Goal: Information Seeking & Learning: Learn about a topic

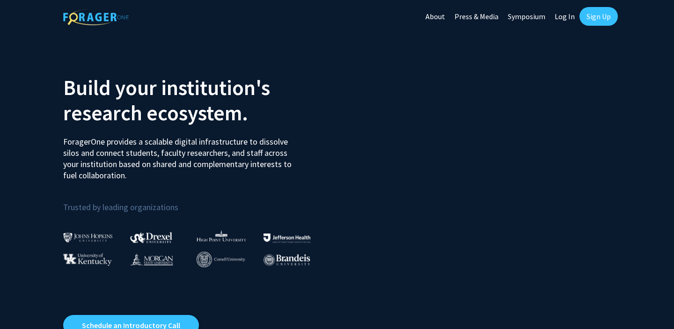
click at [566, 19] on link "Log In" at bounding box center [564, 16] width 29 height 33
select select
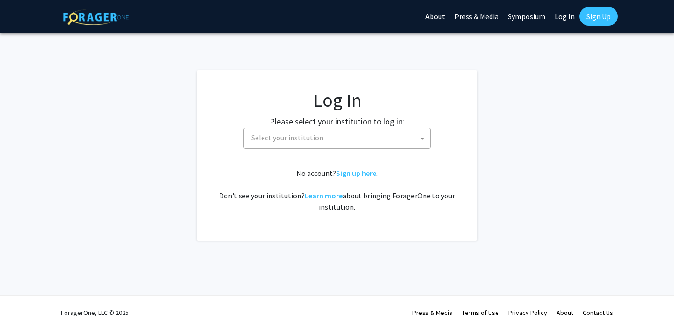
click at [405, 139] on span "Select your institution" at bounding box center [338, 137] width 182 height 19
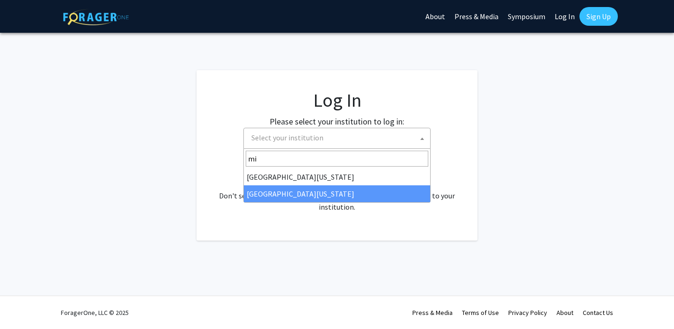
type input "mi"
select select "33"
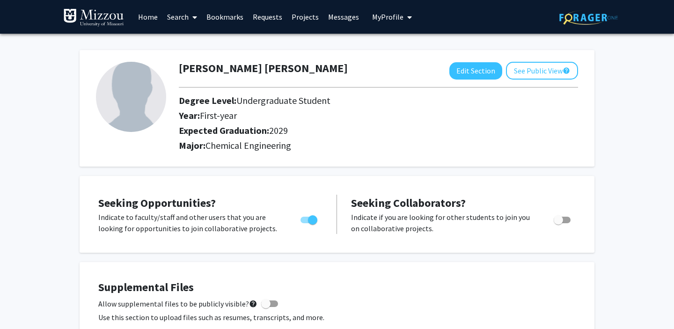
click at [194, 19] on icon at bounding box center [194, 17] width 5 height 7
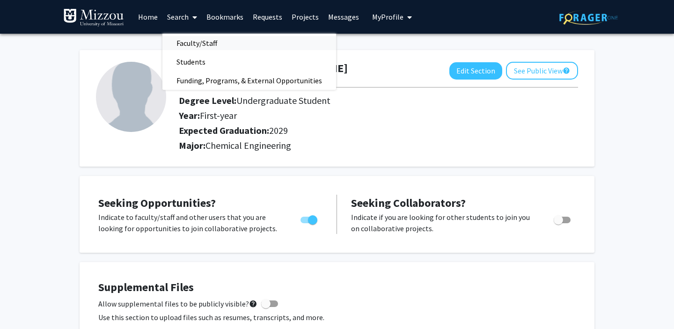
click at [191, 47] on span "Faculty/Staff" at bounding box center [196, 43] width 69 height 19
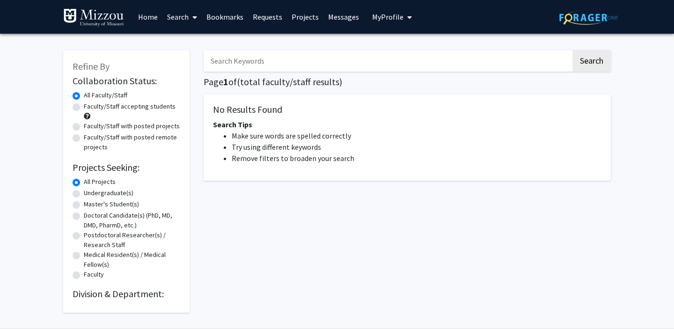
click at [123, 109] on label "Faculty/Staff accepting students" at bounding box center [130, 107] width 92 height 10
click at [90, 108] on input "Faculty/Staff accepting students" at bounding box center [87, 105] width 6 height 6
radio input "true"
click at [112, 191] on label "Undergraduate(s)" at bounding box center [109, 193] width 50 height 10
click at [90, 191] on input "Undergraduate(s)" at bounding box center [87, 191] width 6 height 6
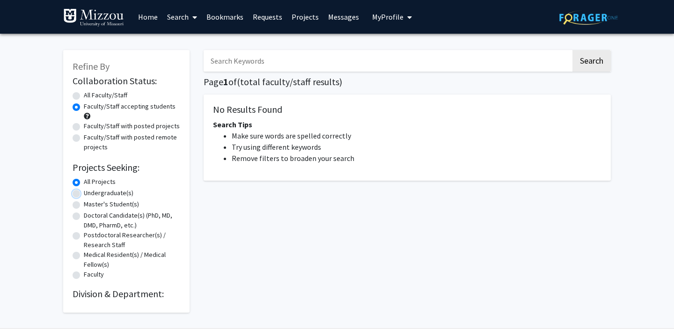
radio input "true"
click at [84, 181] on label "All Projects" at bounding box center [100, 182] width 32 height 10
click at [84, 181] on input "All Projects" at bounding box center [87, 180] width 6 height 6
radio input "true"
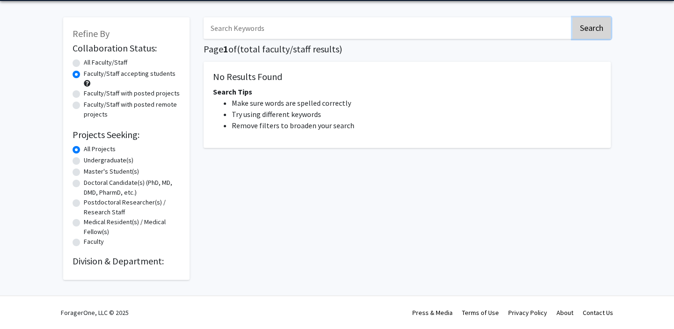
click at [581, 31] on button "Search" at bounding box center [591, 28] width 38 height 22
radio input "true"
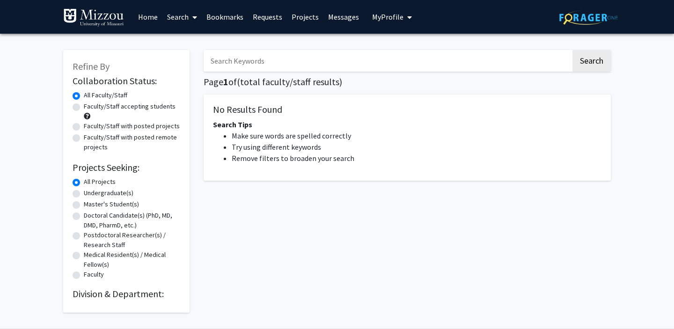
click at [217, 14] on link "Bookmarks" at bounding box center [225, 16] width 46 height 33
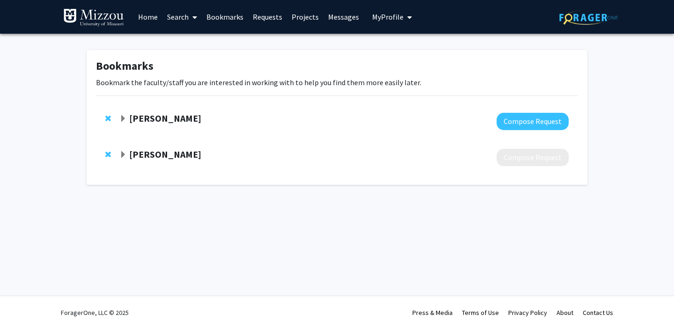
click at [191, 117] on strong "[PERSON_NAME]" at bounding box center [165, 118] width 72 height 12
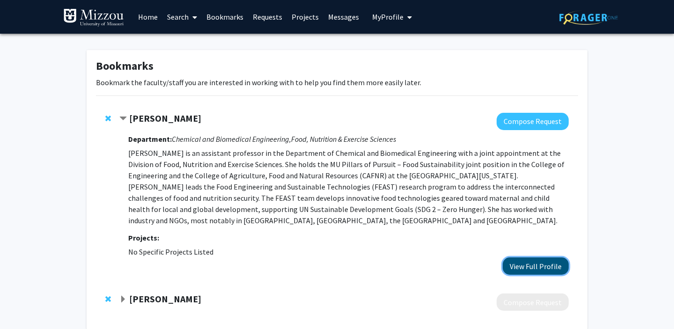
click at [537, 267] on button "View Full Profile" at bounding box center [535, 265] width 66 height 17
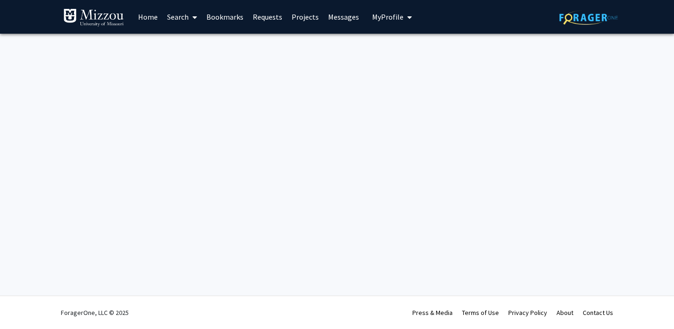
click at [156, 18] on link "Home" at bounding box center [147, 16] width 29 height 33
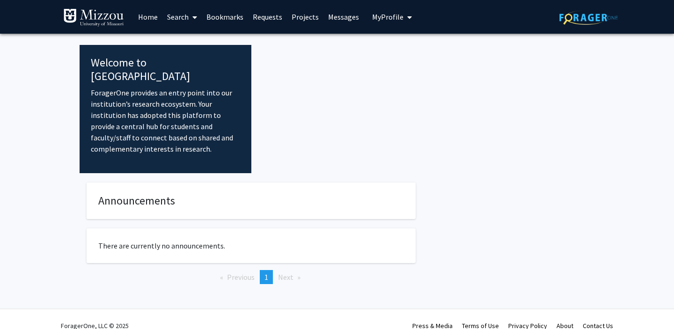
click at [320, 109] on div at bounding box center [422, 109] width 343 height 128
click at [185, 20] on link "Search" at bounding box center [181, 16] width 39 height 33
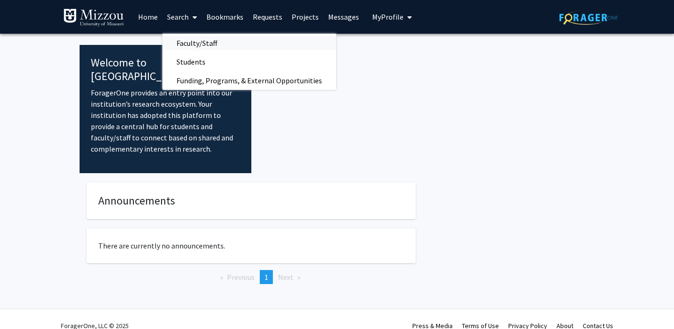
click at [186, 41] on span "Faculty/Staff" at bounding box center [196, 43] width 69 height 19
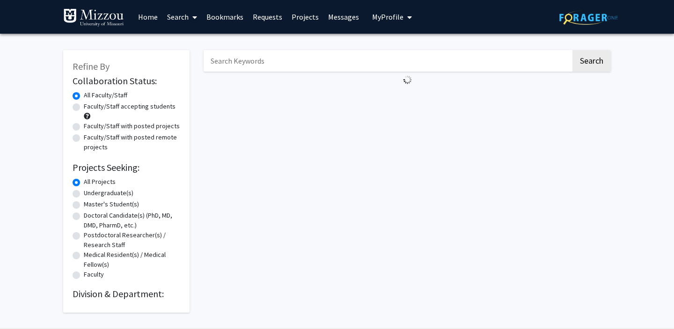
click at [94, 19] on img at bounding box center [93, 17] width 61 height 19
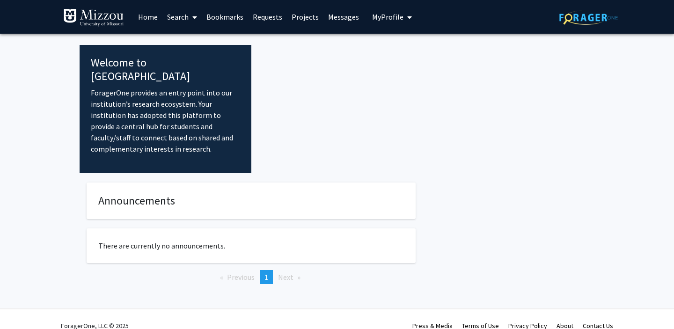
click at [191, 18] on span at bounding box center [193, 17] width 8 height 33
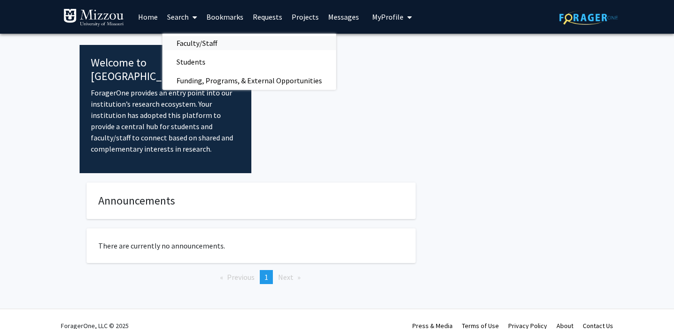
click at [203, 41] on span "Faculty/Staff" at bounding box center [196, 43] width 69 height 19
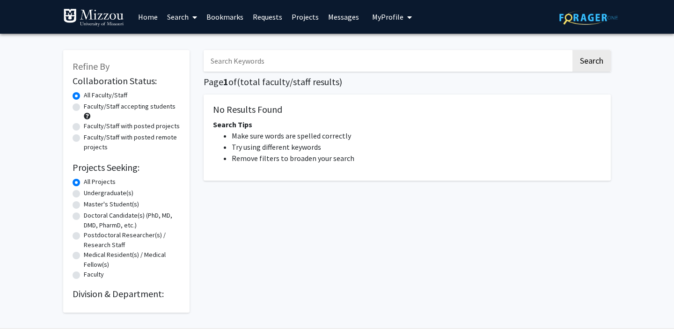
click at [272, 74] on div "Search Page 1 of ( total faculty/staff results) No Results Found Search Tips Ma…" at bounding box center [406, 177] width 421 height 272
click at [272, 82] on h1 "Page 1 of ( total faculty/staff results)" at bounding box center [406, 81] width 407 height 11
click at [138, 294] on h2 "Division & Department:" at bounding box center [127, 293] width 108 height 11
click at [113, 195] on label "Undergraduate(s)" at bounding box center [109, 193] width 50 height 10
click at [90, 194] on input "Undergraduate(s)" at bounding box center [87, 191] width 6 height 6
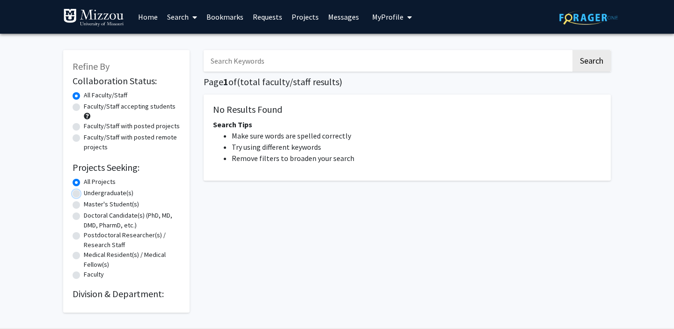
radio input "true"
click at [189, 17] on link "Search" at bounding box center [181, 16] width 39 height 33
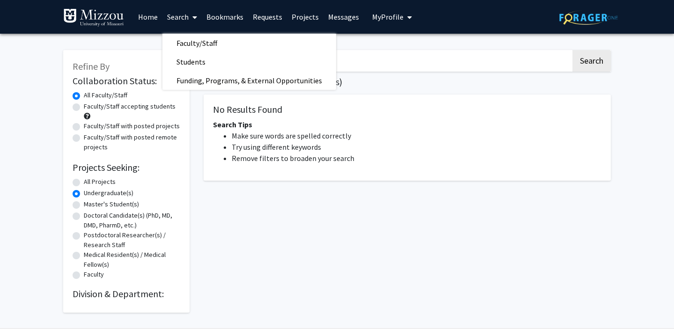
click at [224, 17] on link "Bookmarks" at bounding box center [225, 16] width 46 height 33
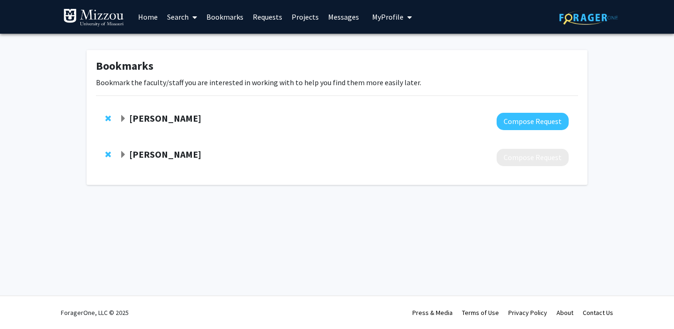
click at [191, 120] on strong "[PERSON_NAME]" at bounding box center [165, 118] width 72 height 12
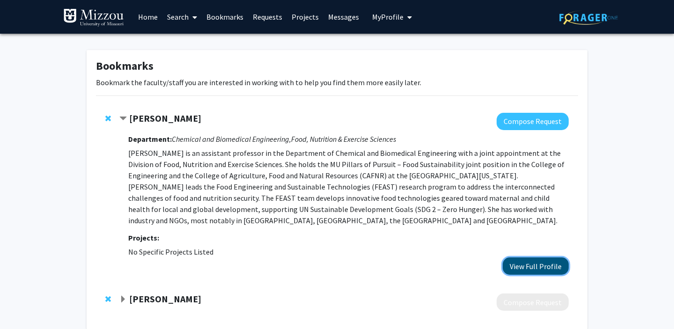
click at [531, 269] on button "View Full Profile" at bounding box center [535, 265] width 66 height 17
